Goal: Check status: Check status

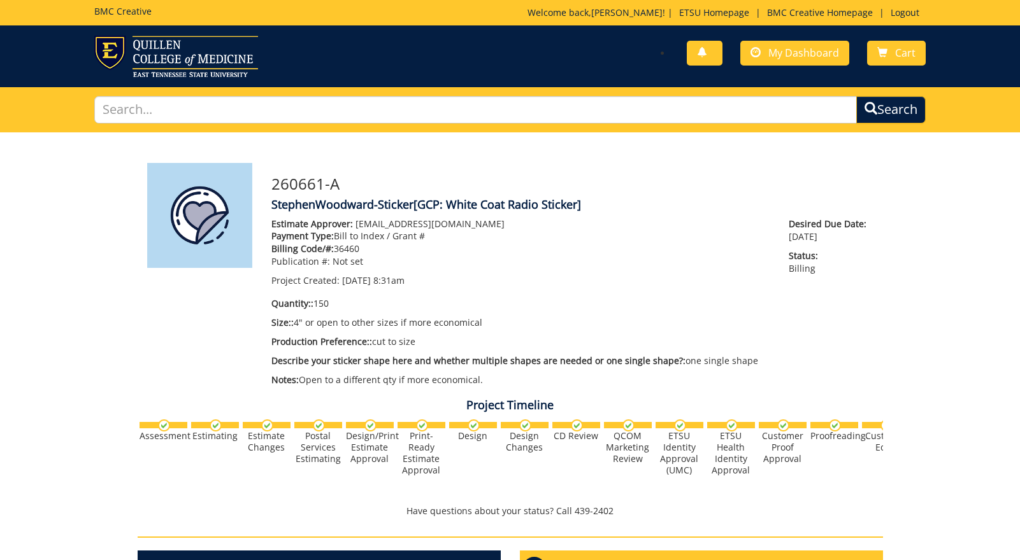
scroll to position [195, 0]
click at [794, 48] on span "My Dashboard" at bounding box center [803, 53] width 71 height 14
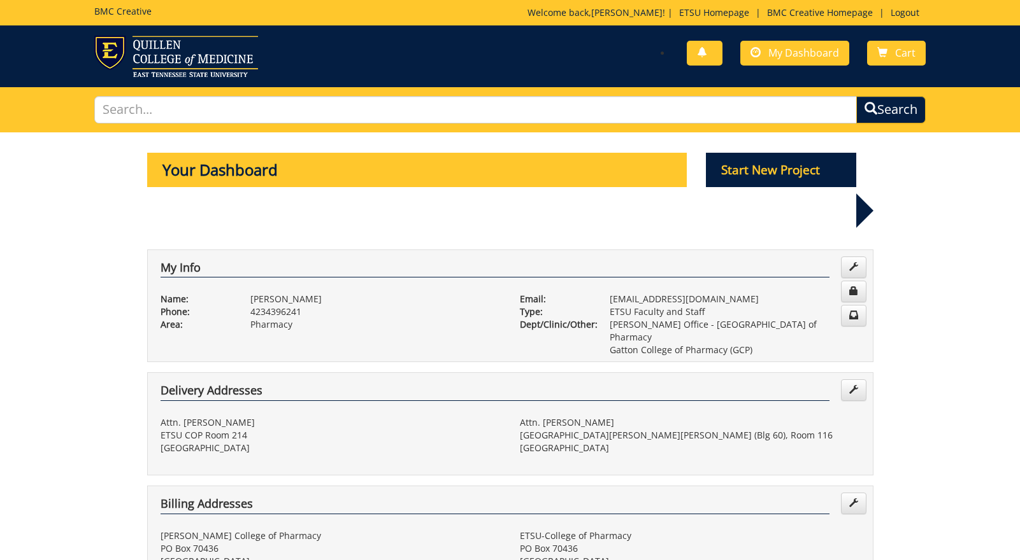
scroll to position [343, 0]
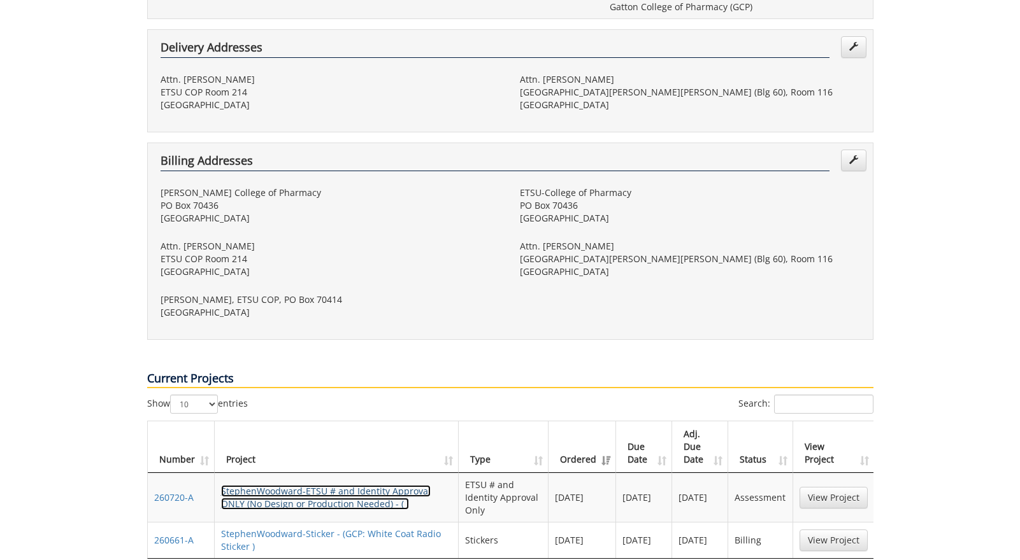
click at [372, 485] on link "StephenWoodward-ETSU # and Identity Approval ONLY (No Design or Production Need…" at bounding box center [326, 497] width 210 height 25
